Goal: Task Accomplishment & Management: Manage account settings

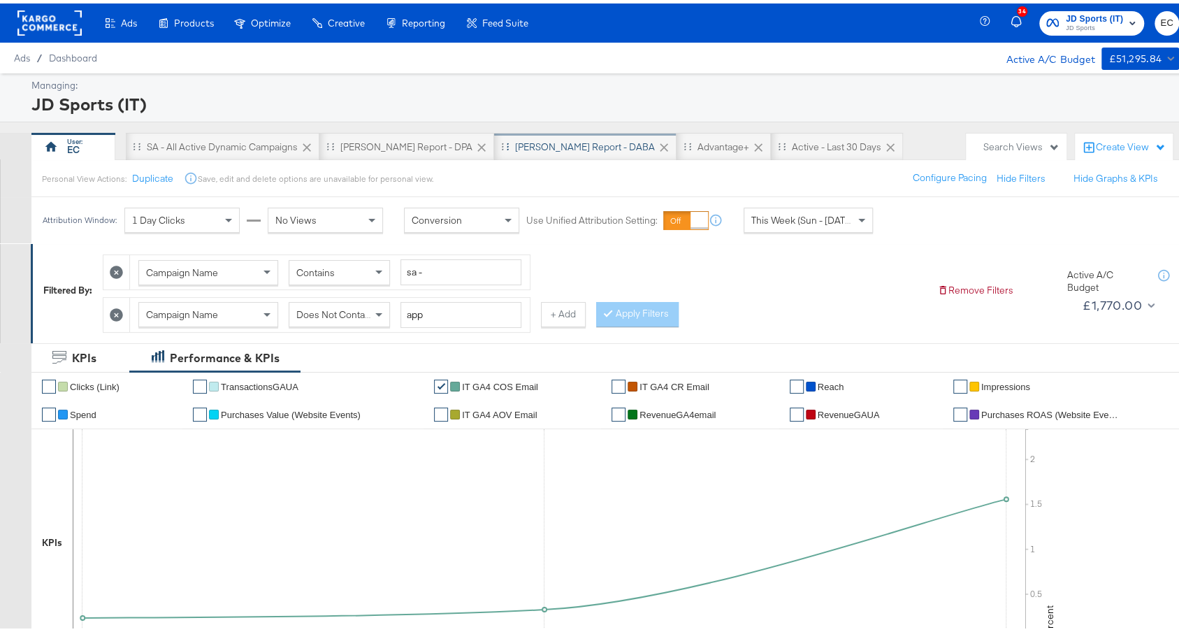
click at [515, 141] on div "SA - JD Report - DABA" at bounding box center [585, 143] width 140 height 13
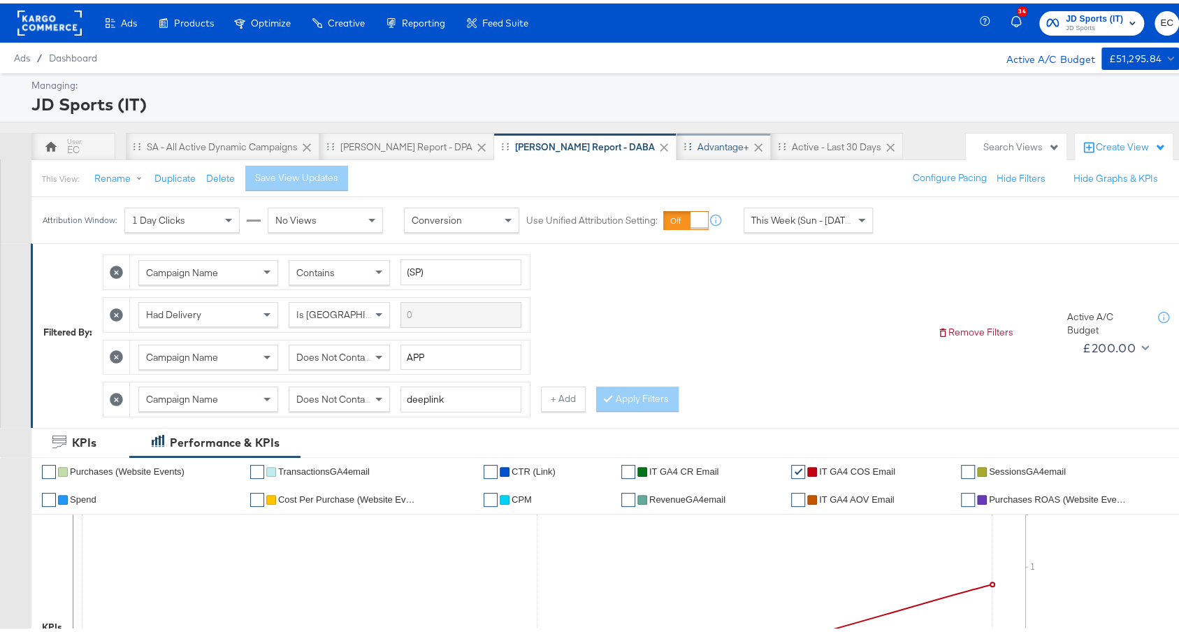
click at [698, 146] on div "Advantage+" at bounding box center [724, 143] width 52 height 13
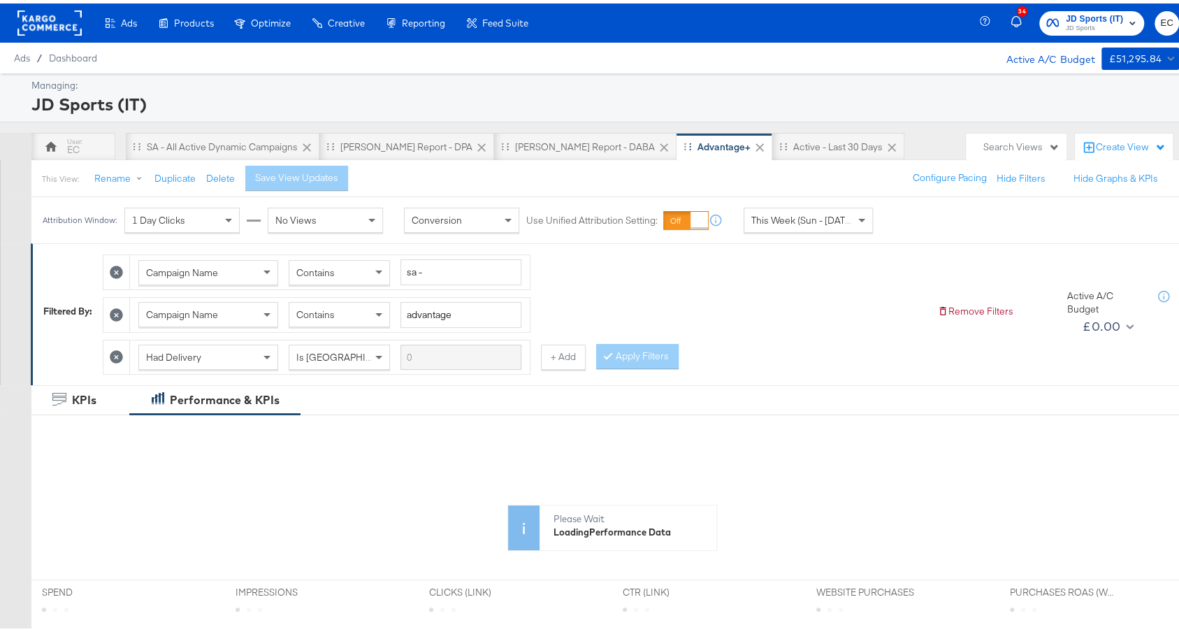
scroll to position [432, 0]
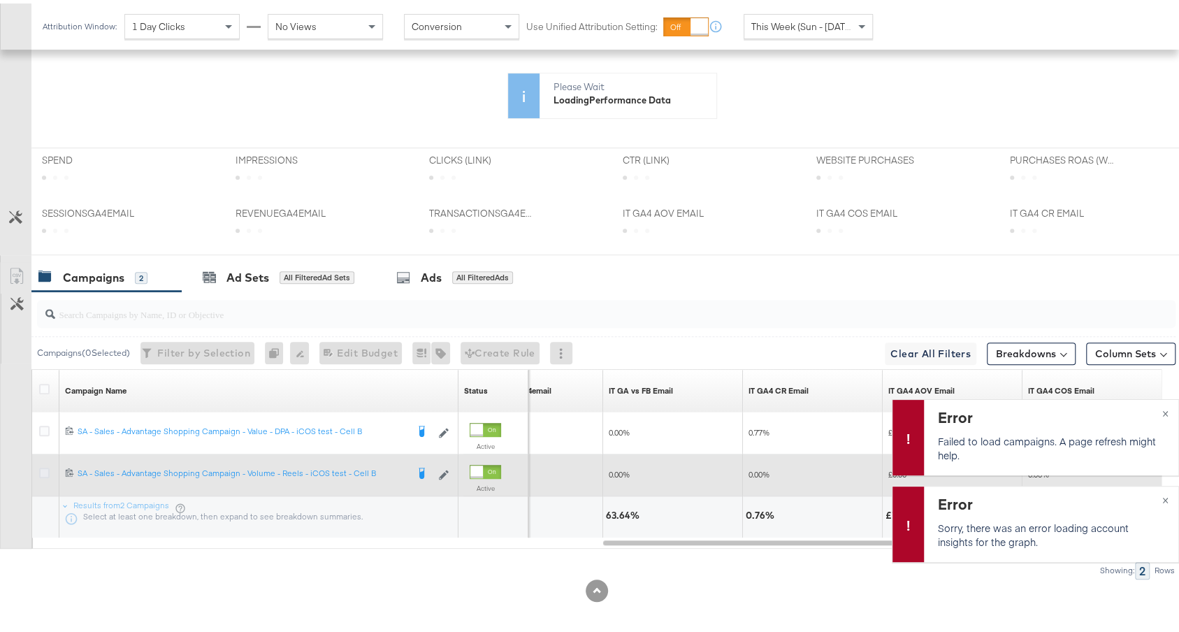
click at [44, 464] on icon at bounding box center [44, 469] width 10 height 10
click at [0, 0] on input "checkbox" at bounding box center [0, 0] width 0 height 0
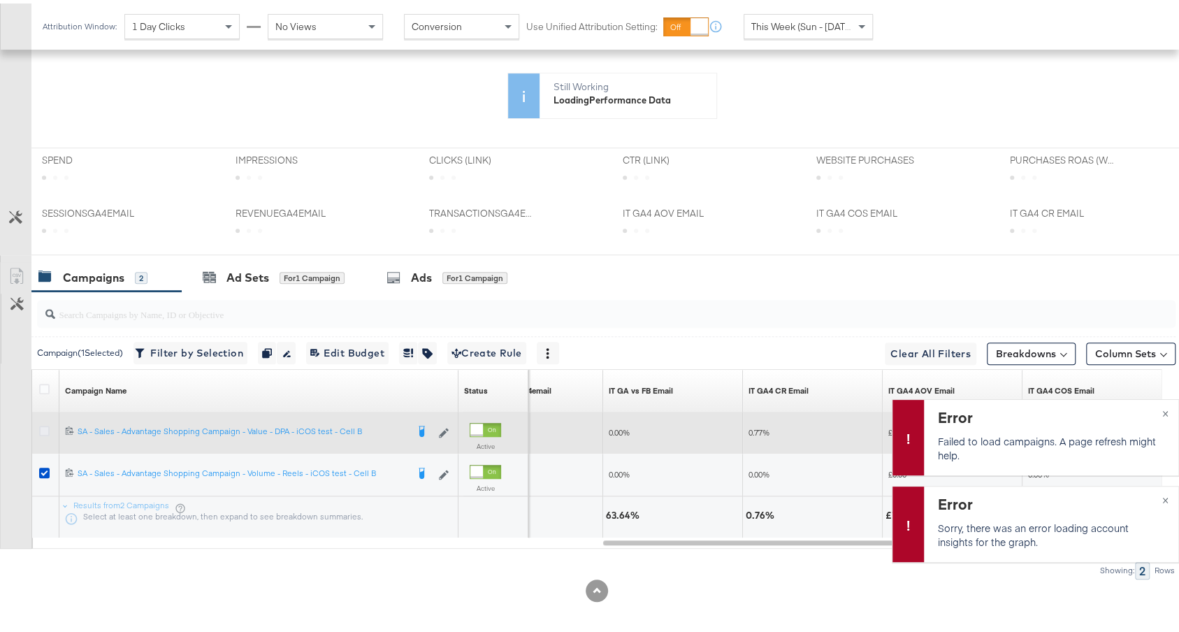
click at [44, 424] on icon at bounding box center [44, 427] width 10 height 10
click at [0, 0] on input "checkbox" at bounding box center [0, 0] width 0 height 0
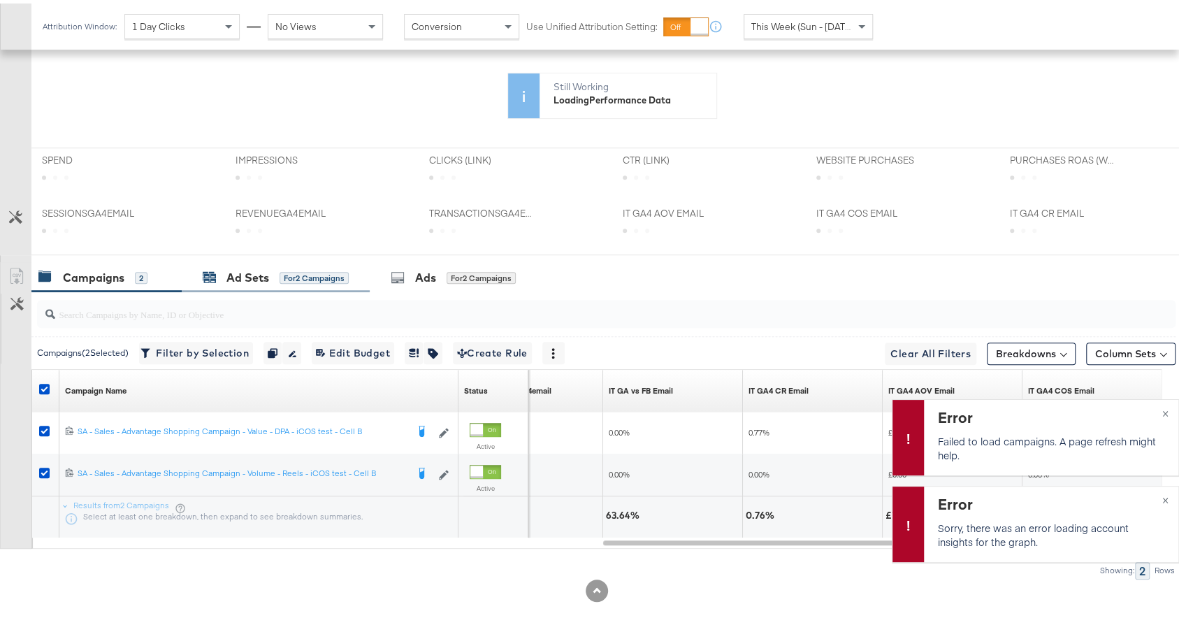
click at [325, 268] on div "for 2 Campaigns" at bounding box center [314, 274] width 69 height 13
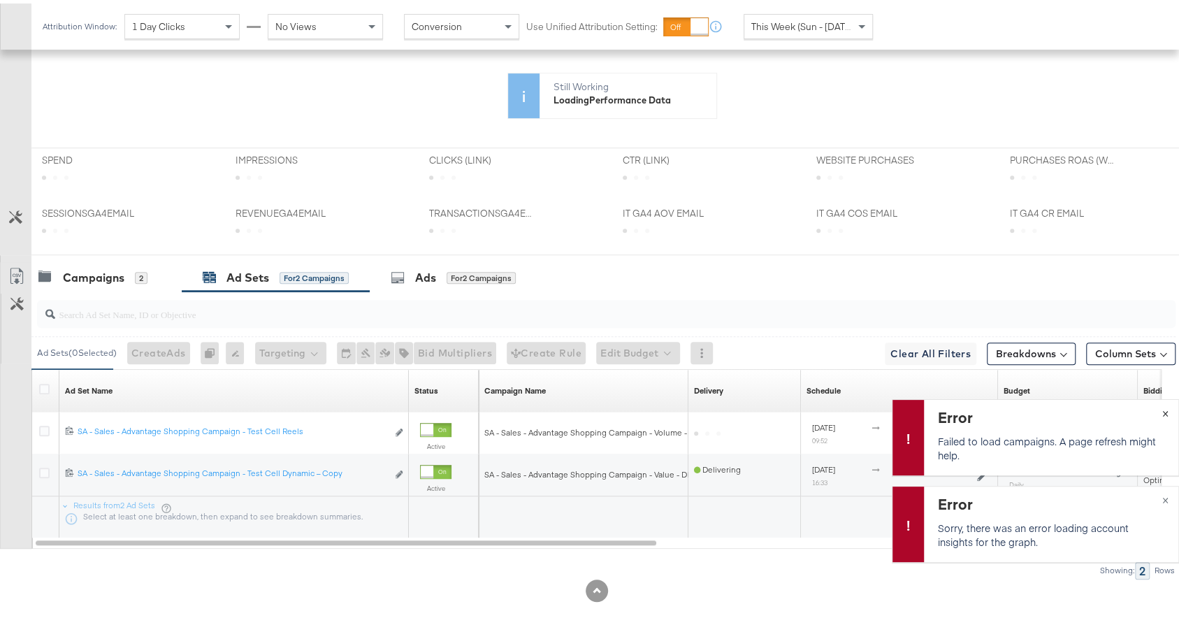
click at [1148, 411] on div "Error Failed to load campaigns. A page refresh might help. ×" at bounding box center [1035, 434] width 287 height 76
click at [1151, 410] on div "Error Failed to load campaigns. A page refresh might help. ×" at bounding box center [1035, 434] width 287 height 76
click at [1153, 405] on button "×" at bounding box center [1166, 408] width 26 height 25
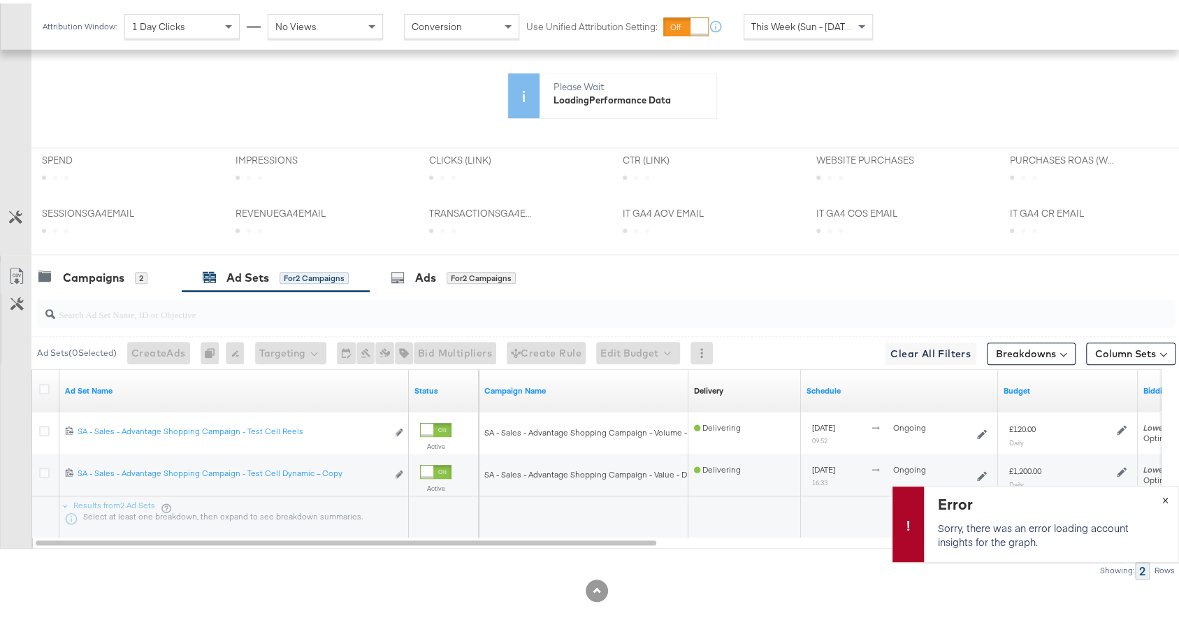
click at [1151, 495] on div "Error Sorry, there was an error loading account insights for the graph. ×" at bounding box center [1035, 520] width 287 height 76
click at [1153, 494] on button "×" at bounding box center [1166, 495] width 26 height 25
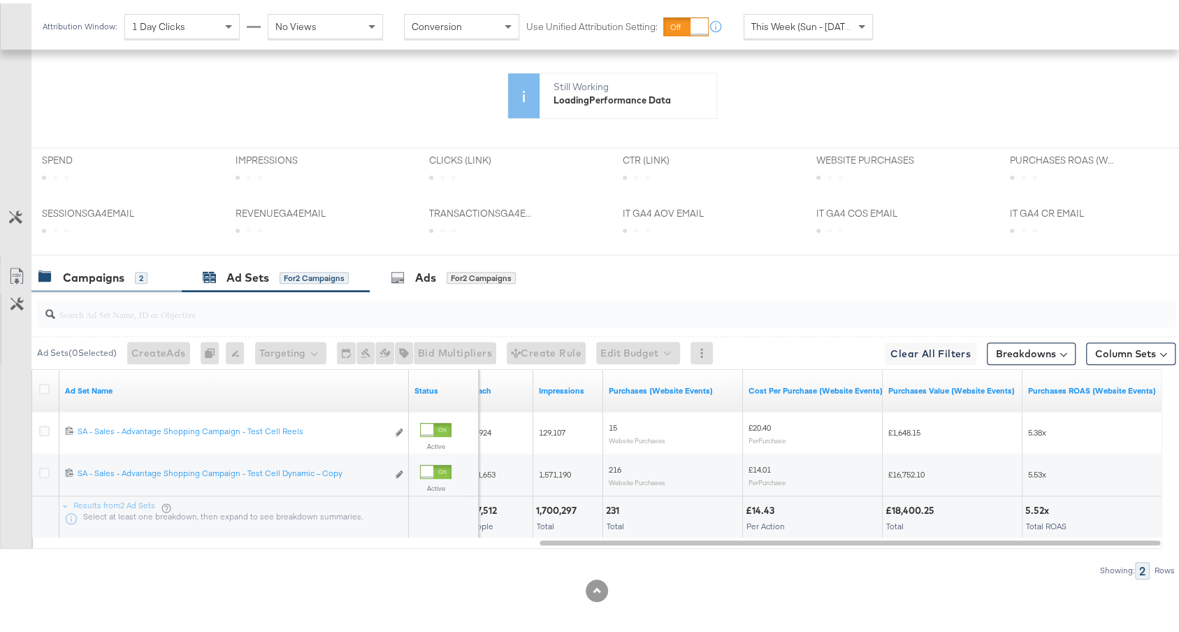
click at [111, 266] on div "Campaigns" at bounding box center [94, 274] width 62 height 16
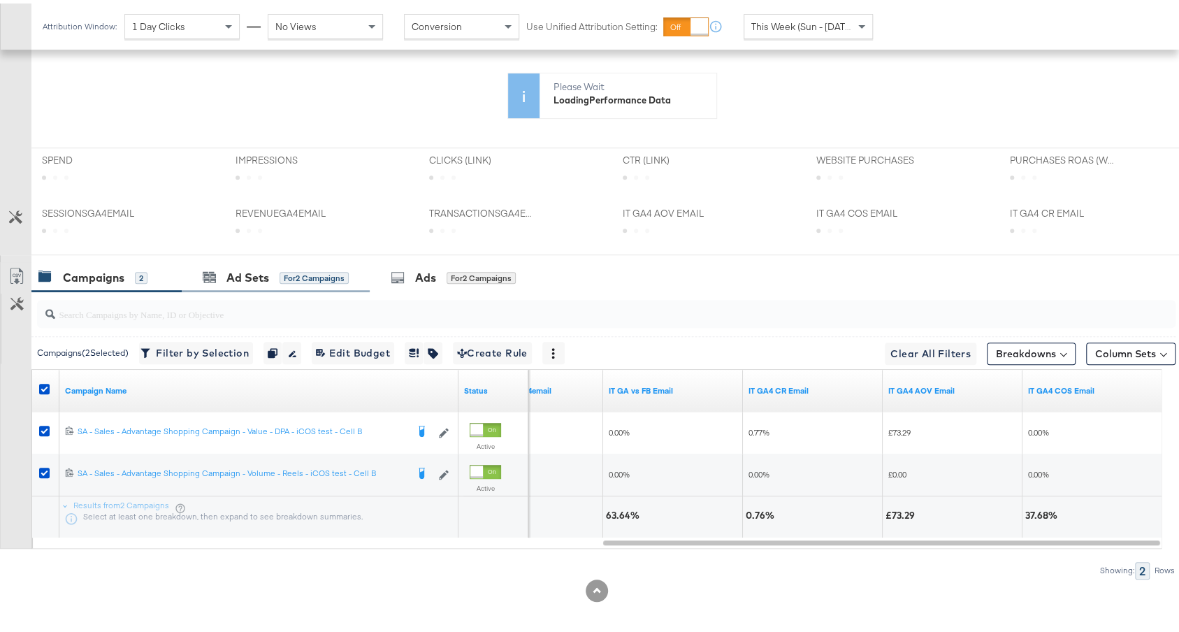
click at [305, 259] on div "Ad Sets for 2 Campaigns" at bounding box center [276, 274] width 188 height 30
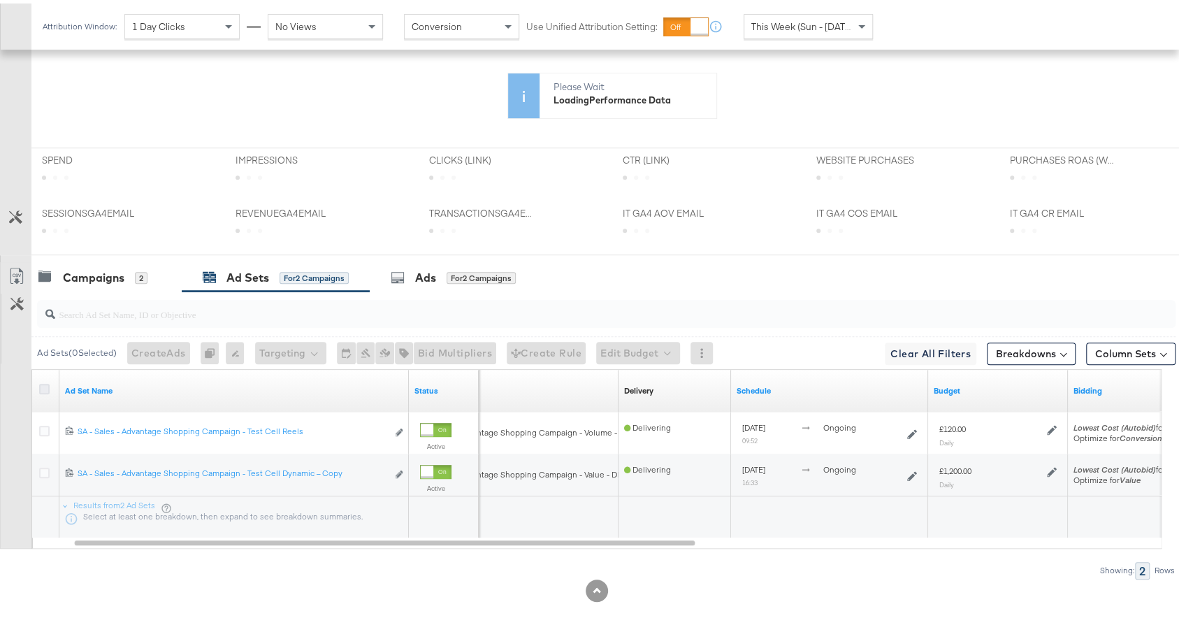
click at [43, 380] on icon at bounding box center [44, 385] width 10 height 10
click at [0, 0] on input "checkbox" at bounding box center [0, 0] width 0 height 0
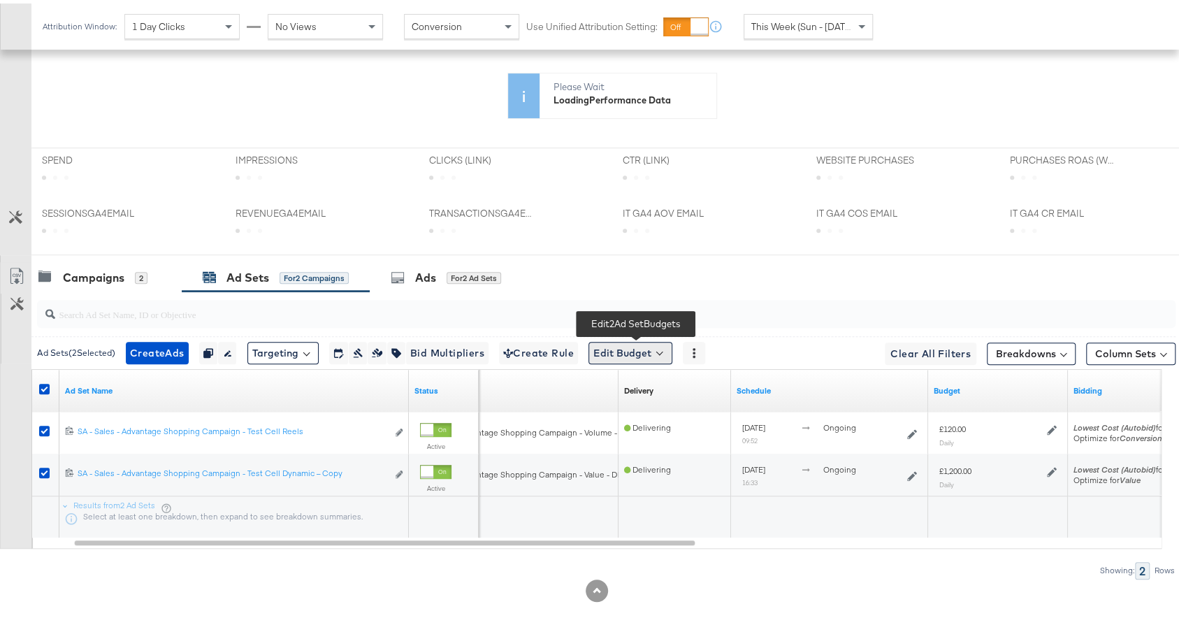
click at [635, 347] on button "Edit Budget" at bounding box center [631, 349] width 84 height 22
click at [646, 386] on span "Edit Ad Set Budget" at bounding box center [635, 386] width 80 height 18
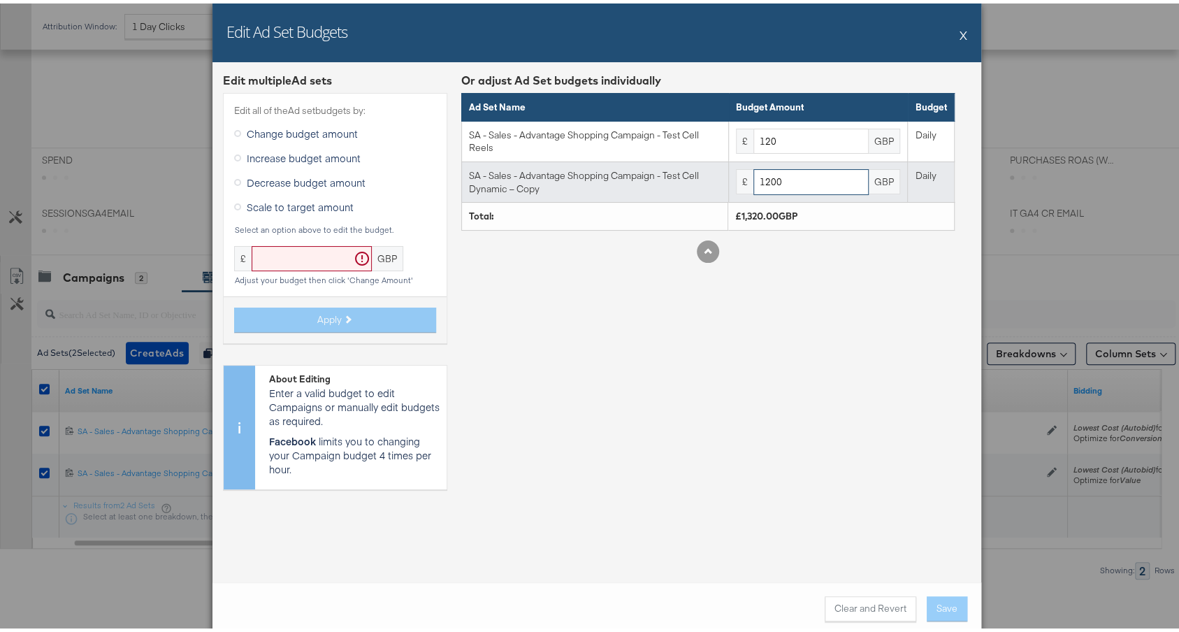
click at [759, 177] on input "1200" at bounding box center [811, 179] width 115 height 26
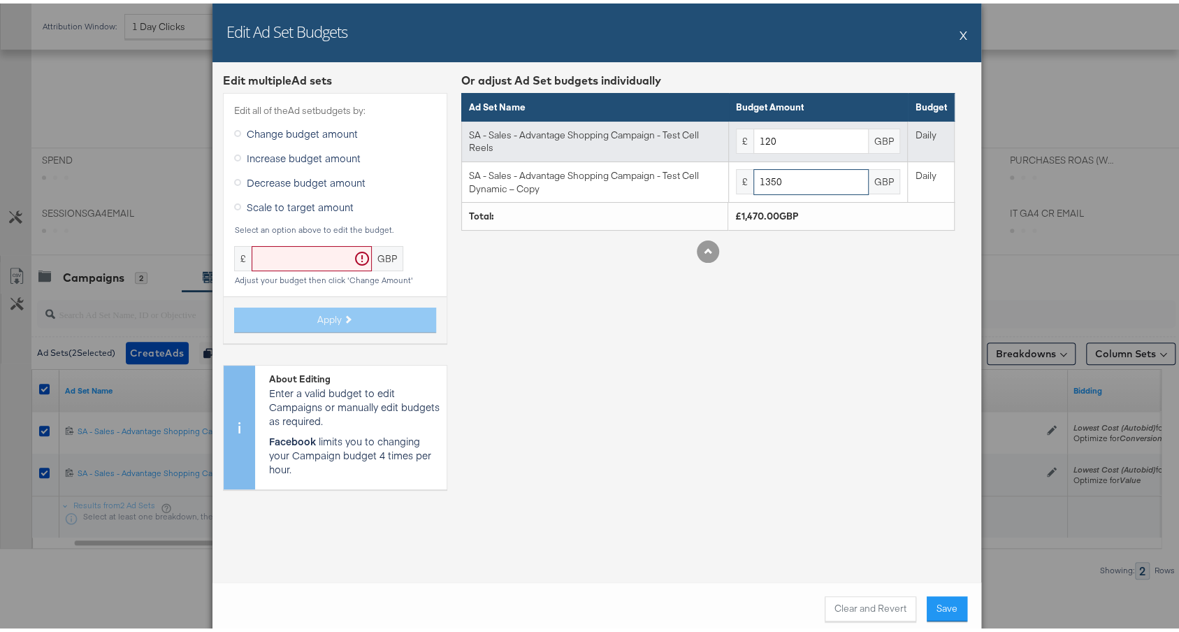
type input "1350"
click at [762, 136] on input "120" at bounding box center [811, 138] width 115 height 26
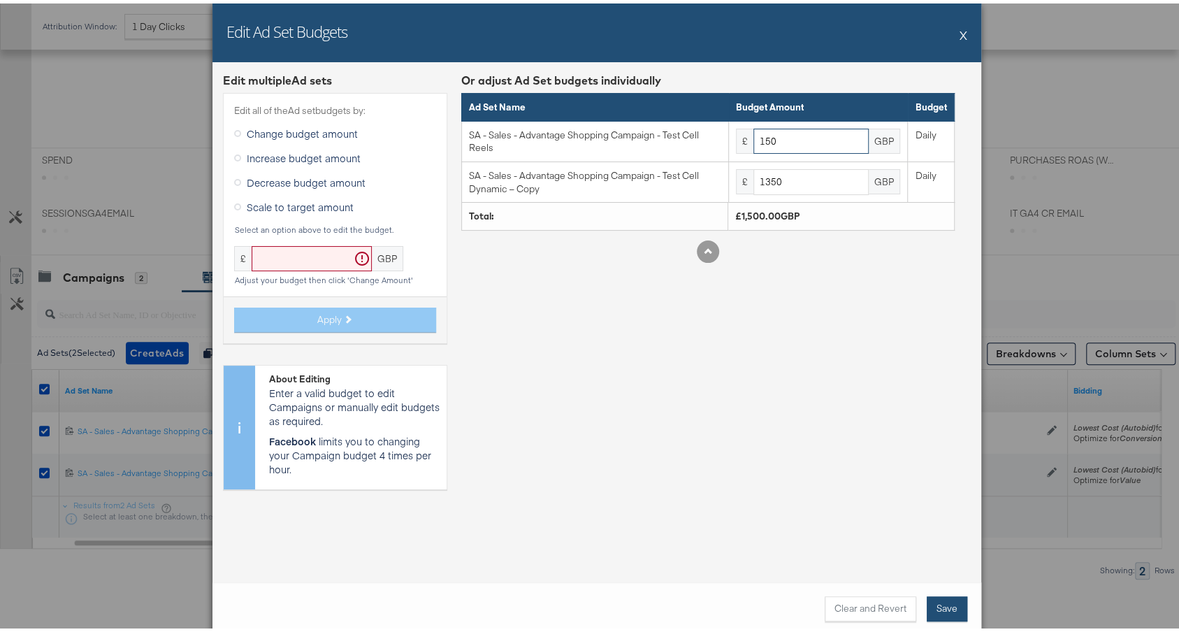
type input "150"
click at [935, 599] on button "Save" at bounding box center [947, 605] width 41 height 25
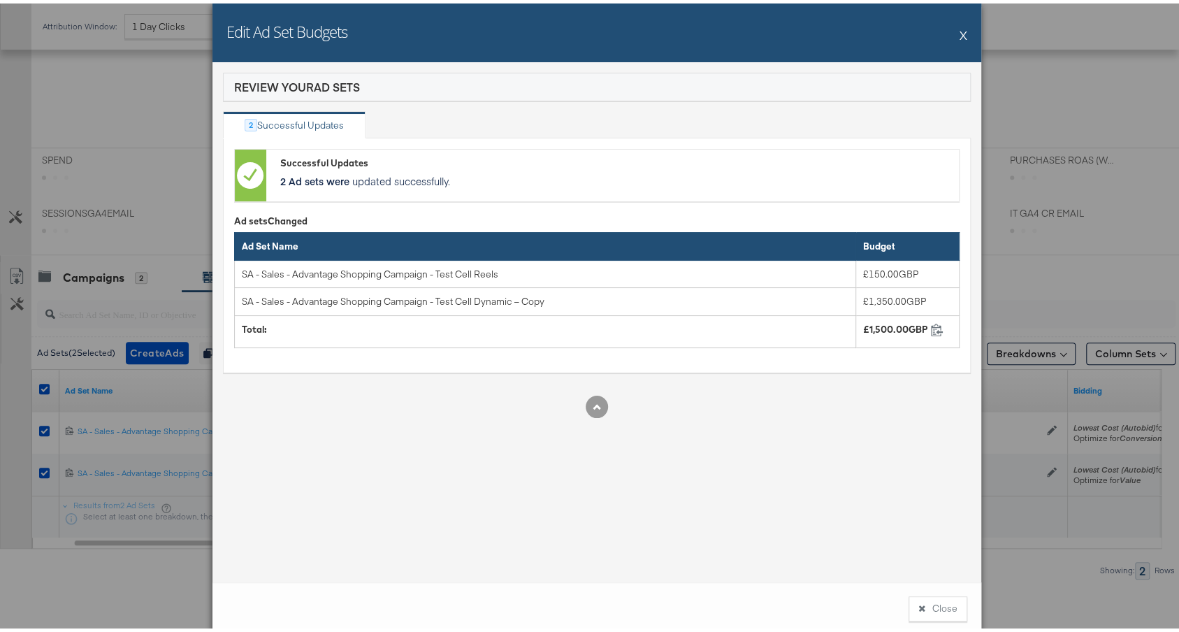
click at [960, 29] on button "X" at bounding box center [964, 31] width 8 height 28
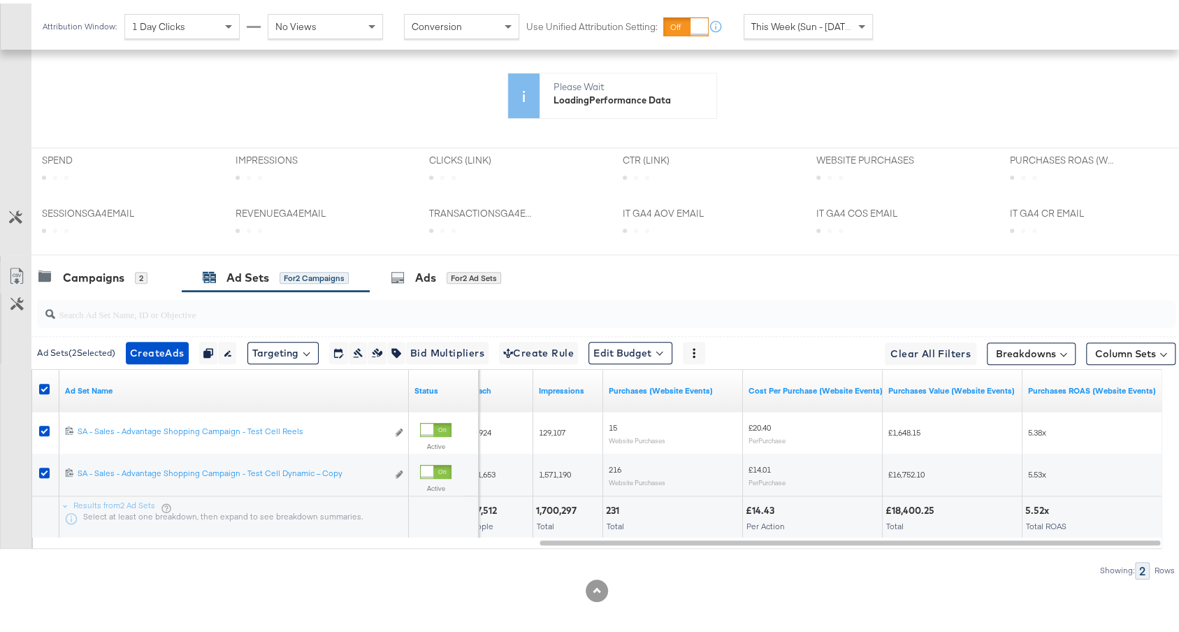
scroll to position [0, 0]
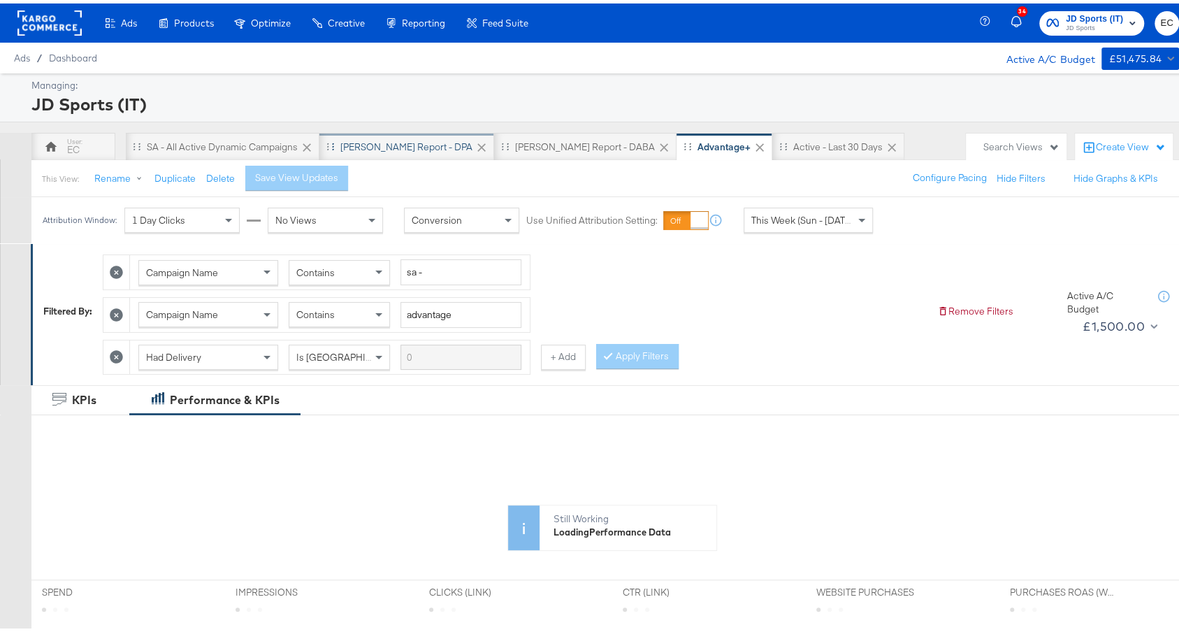
click at [406, 142] on div "SA - JD Report - DPA" at bounding box center [406, 143] width 132 height 13
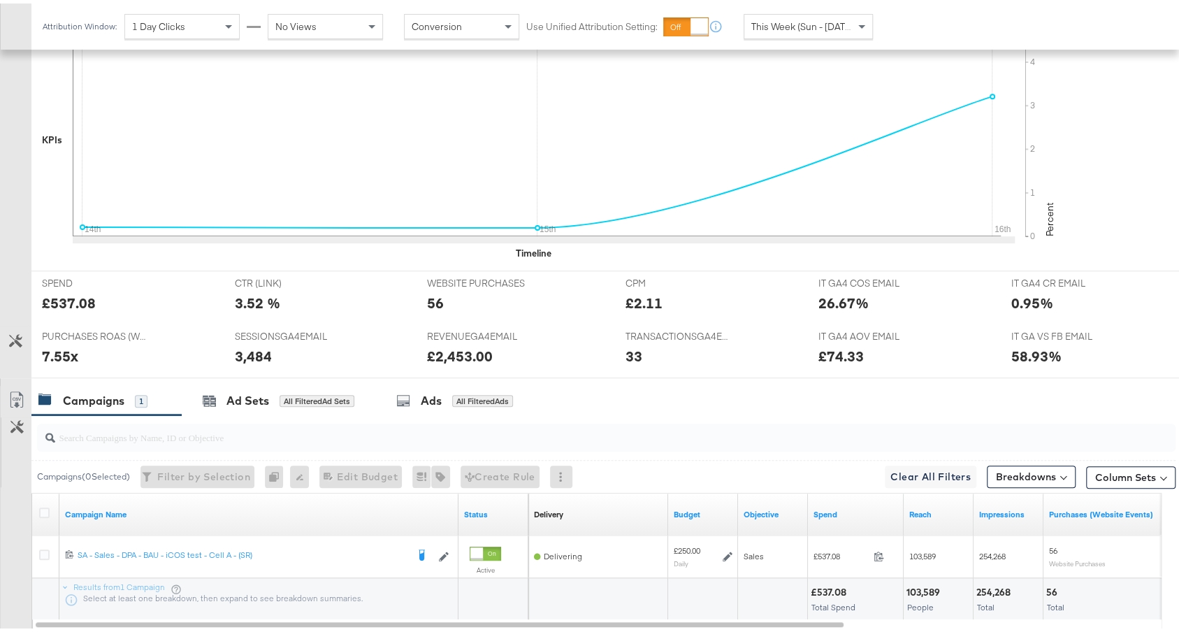
scroll to position [436, 0]
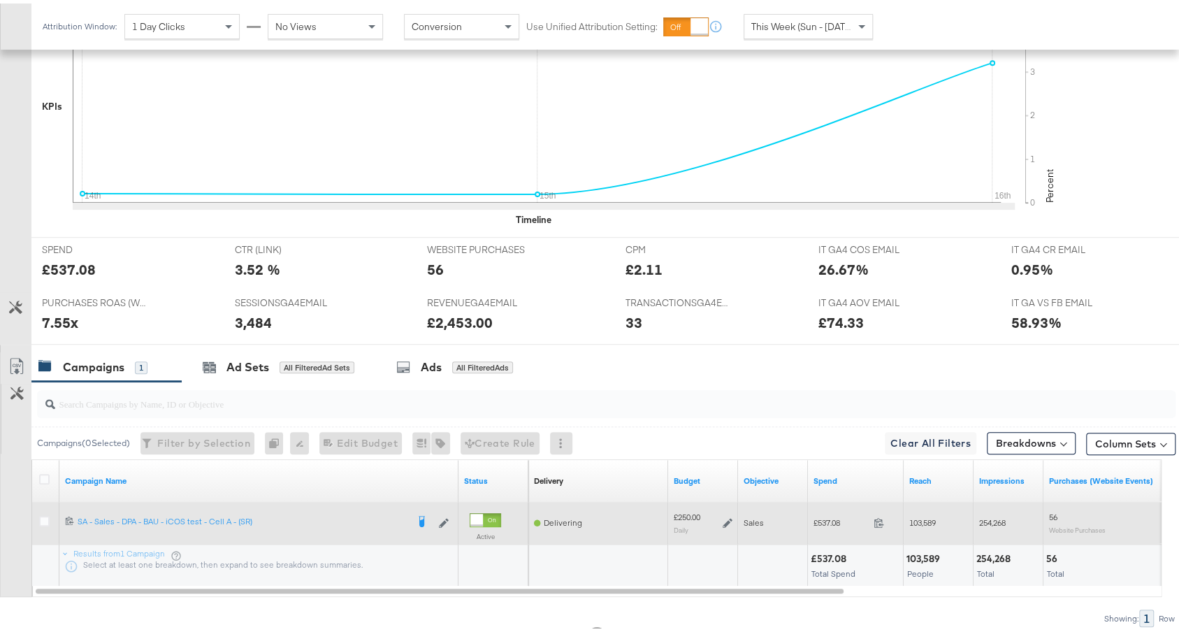
click at [725, 515] on icon at bounding box center [728, 520] width 10 height 10
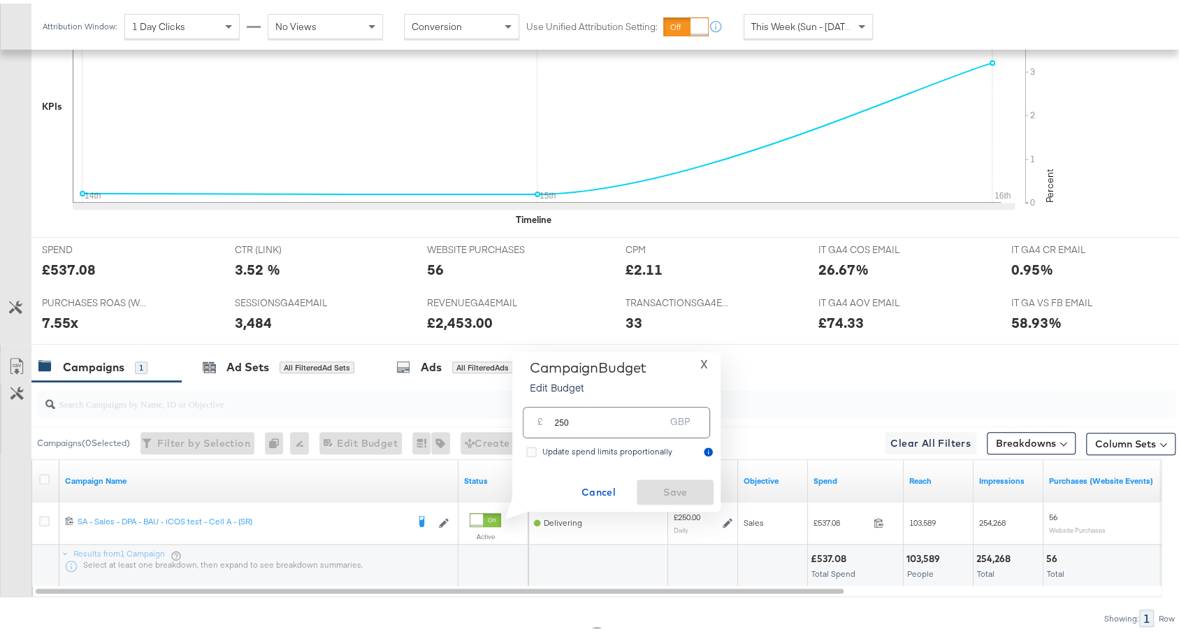
click at [625, 418] on input "250" at bounding box center [609, 413] width 110 height 30
type input "270"
click at [677, 490] on span "Save" at bounding box center [675, 488] width 66 height 17
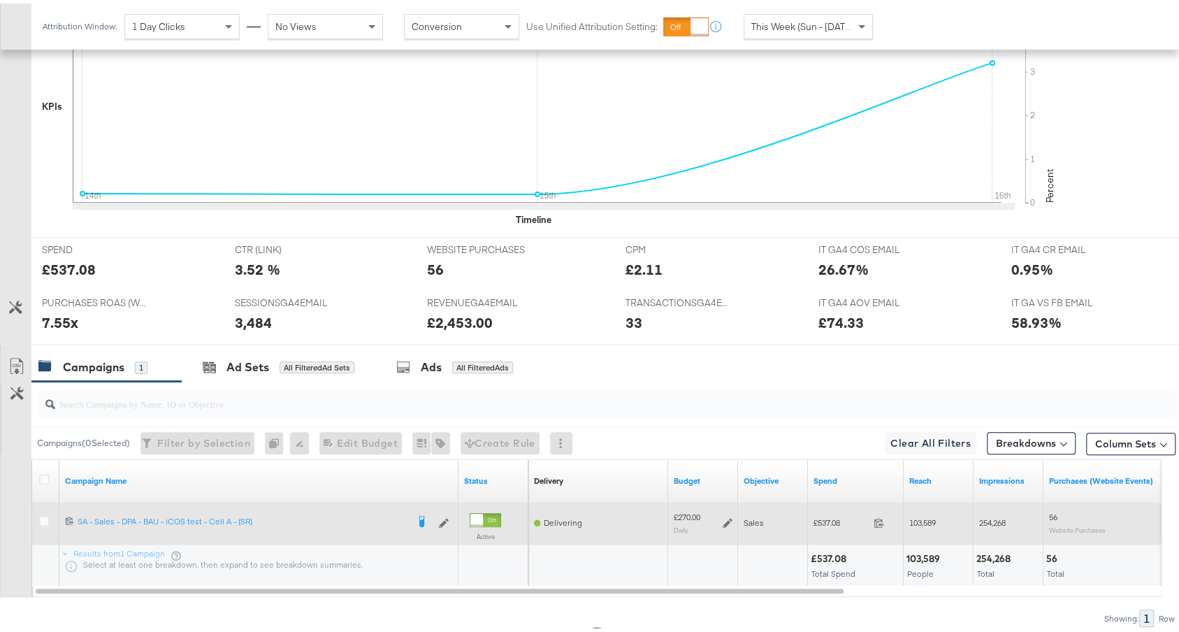
click at [728, 515] on icon at bounding box center [728, 520] width 10 height 10
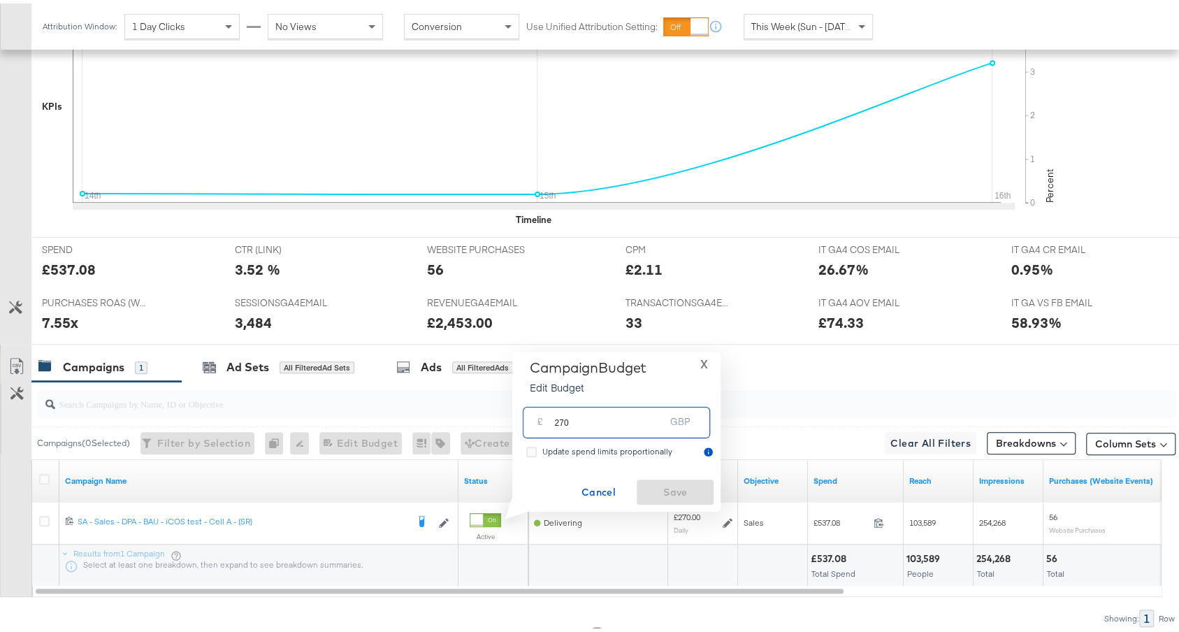
click at [598, 421] on input "270" at bounding box center [609, 413] width 110 height 30
type input "280"
click at [682, 488] on span "Save" at bounding box center [675, 488] width 66 height 17
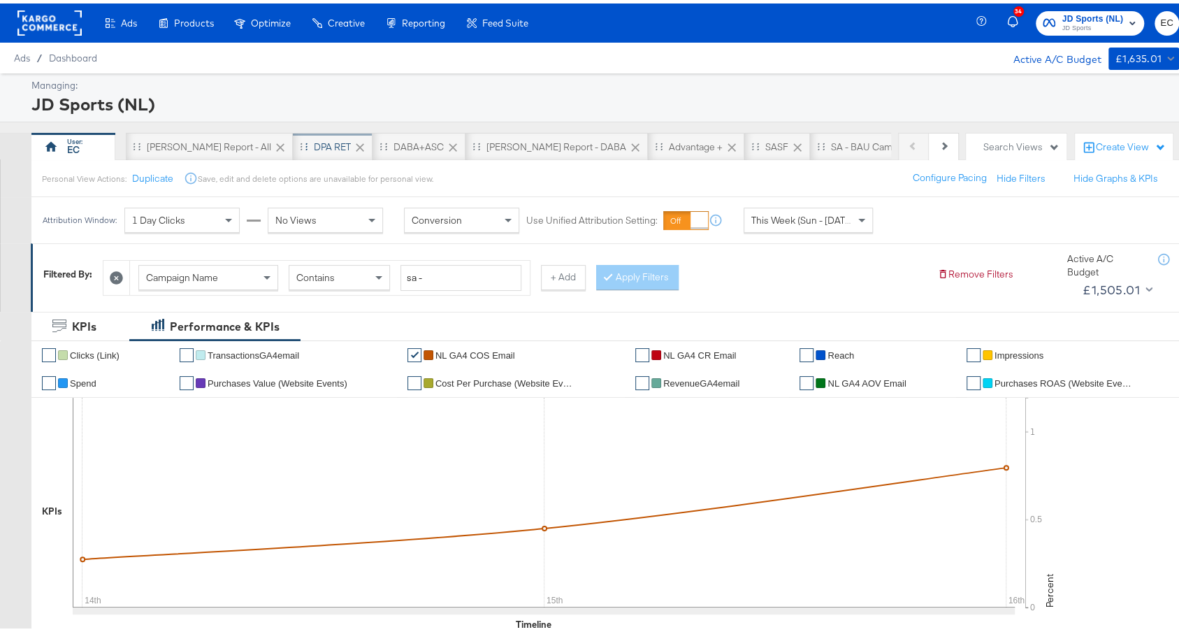
click at [300, 134] on div "DPA RET" at bounding box center [333, 143] width 80 height 28
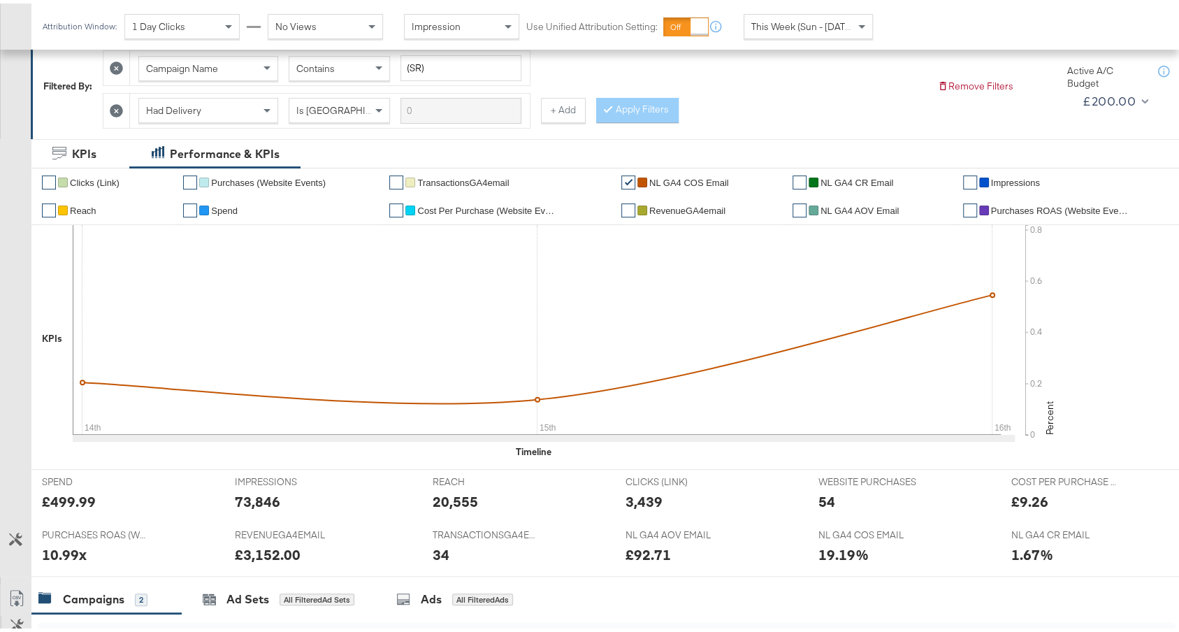
scroll to position [526, 0]
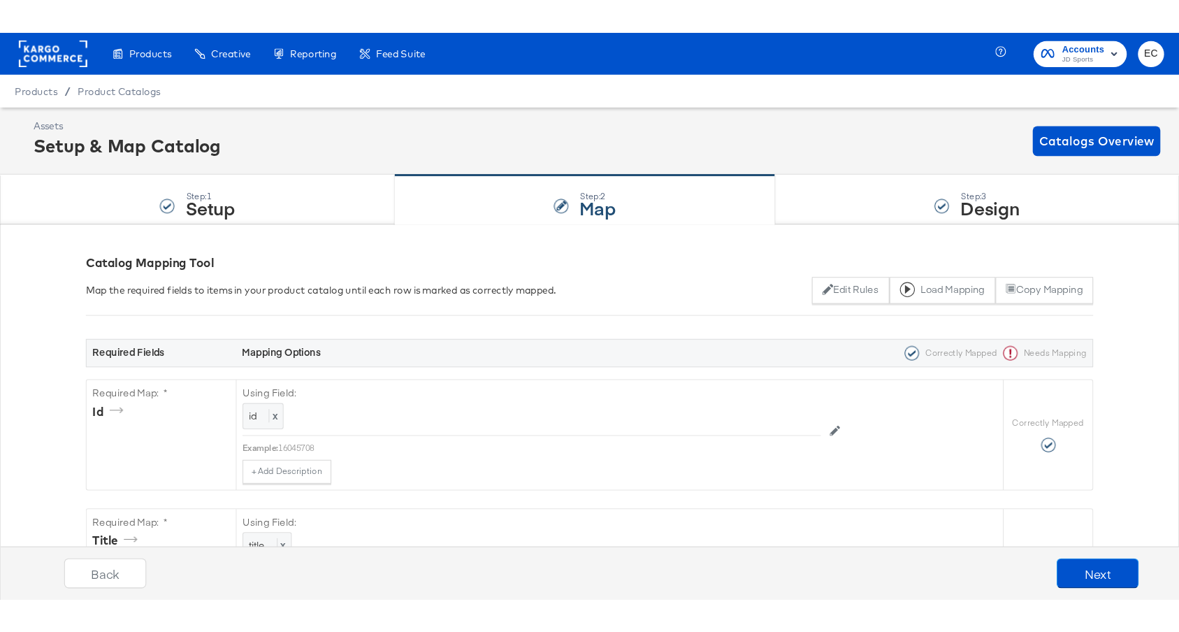
scroll to position [2063, 0]
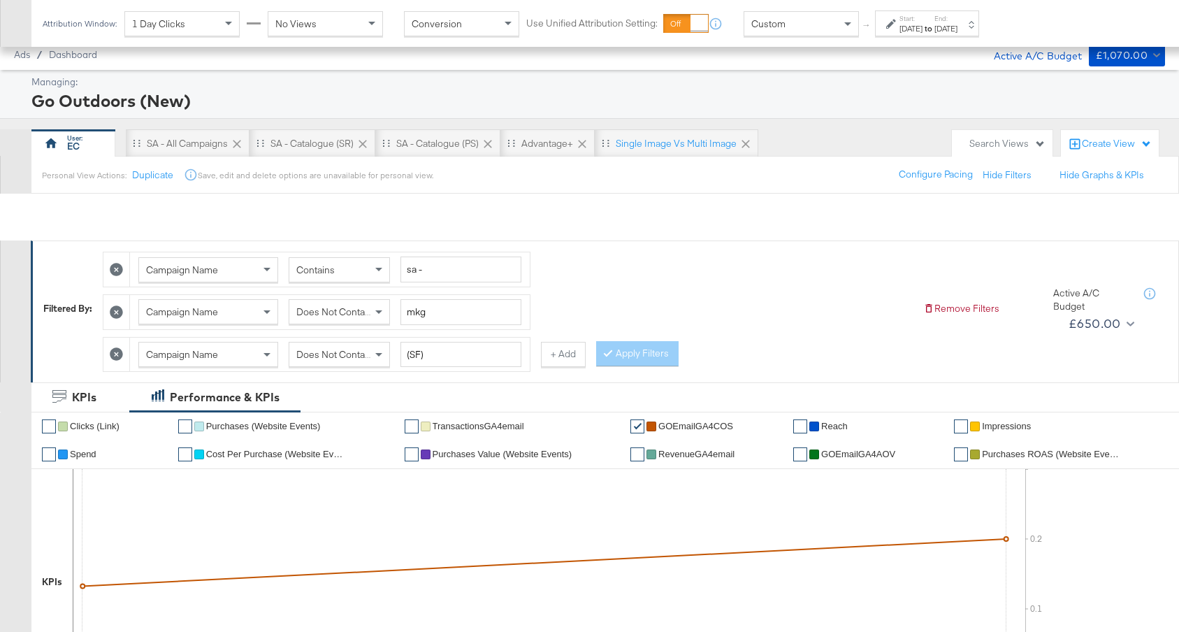
scroll to position [779, 0]
